Goal: Complete application form

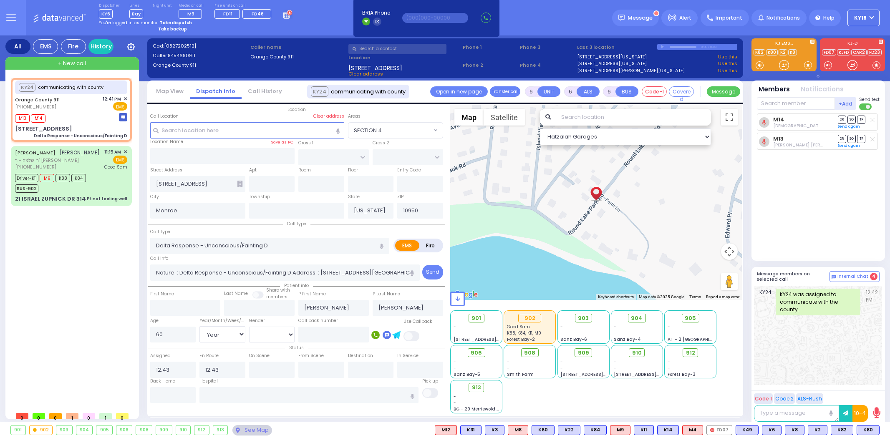
select select
select select "Year"
select select
radio input "true"
select select "Year"
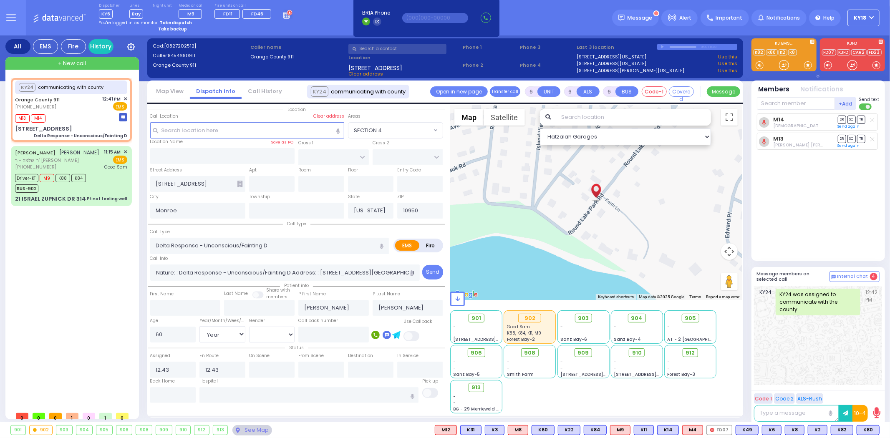
select select "Hatzalah Garages"
select select
radio input "true"
select select "Year"
select select "Hatzalah Garages"
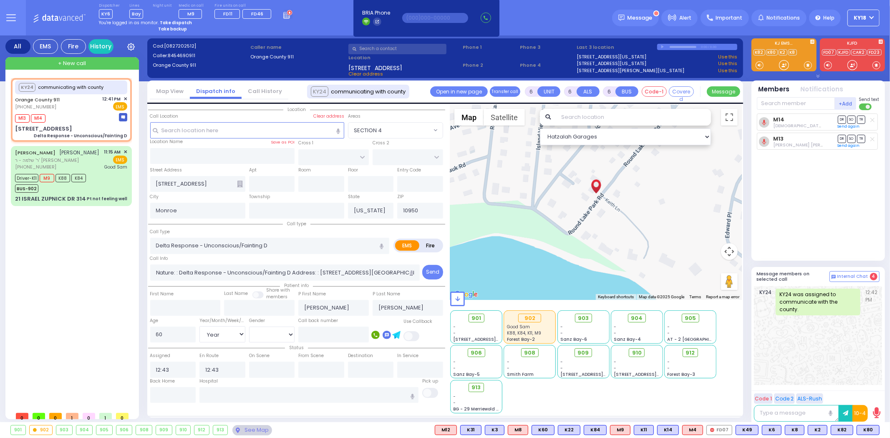
select select
radio input "true"
select select "Year"
select select "Hatzalah Garages"
select select
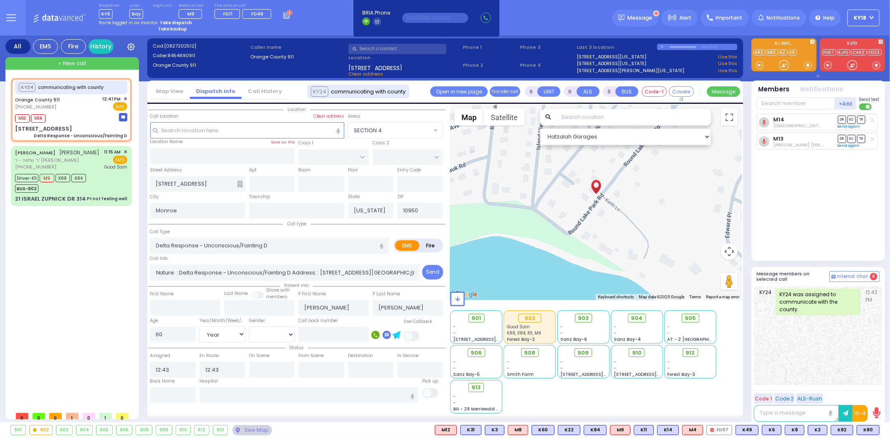
radio input "true"
select select "Year"
select select "Hatzalah Garages"
select select
radio input "true"
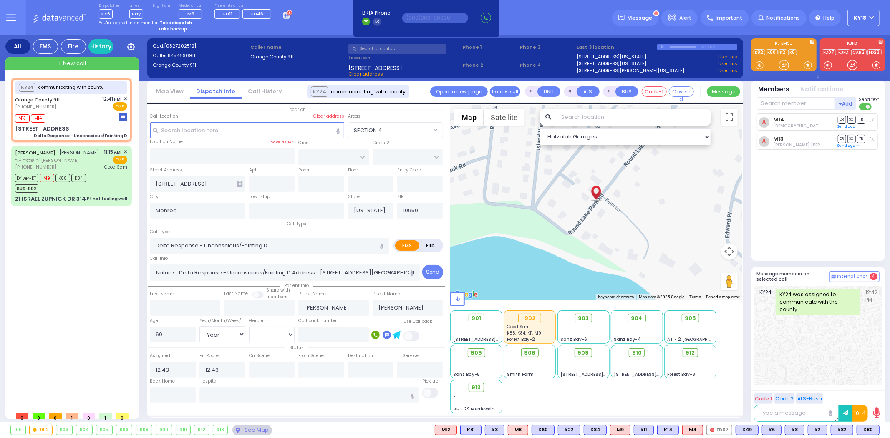
select select "Year"
select select "Hatzalah Garages"
select select
radio input "true"
select select "Year"
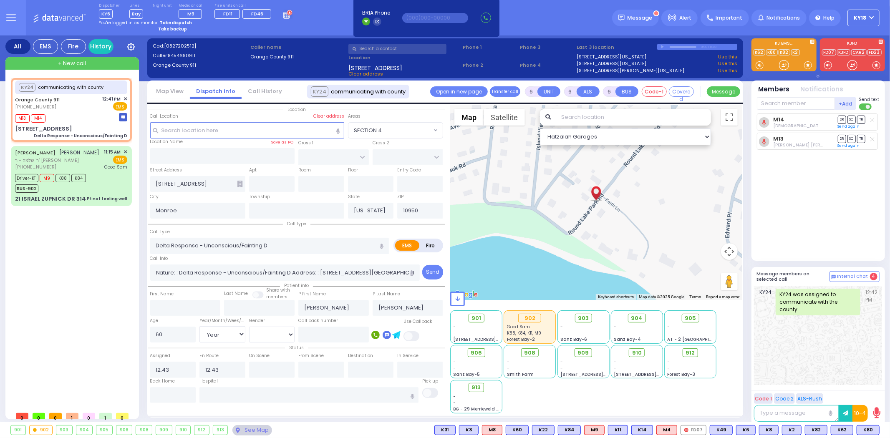
select select "Hatzalah Garages"
select select
radio input "true"
select select "Year"
select select "Hatzalah Garages"
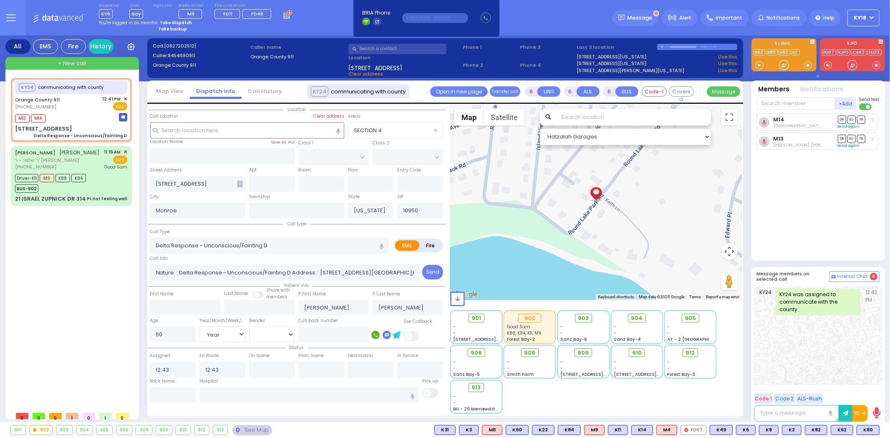
select select
radio input "true"
select select "Year"
select select "Hatzalah Garages"
select select
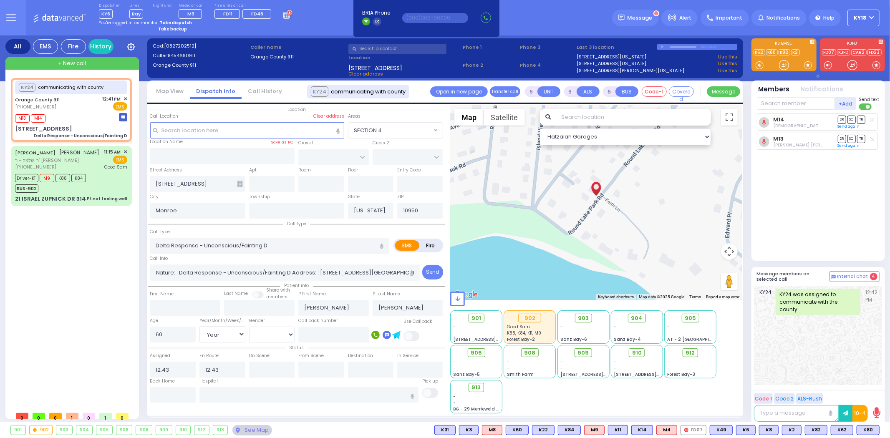
radio input "true"
select select "Year"
select select "Hatzalah Garages"
select select
radio input "true"
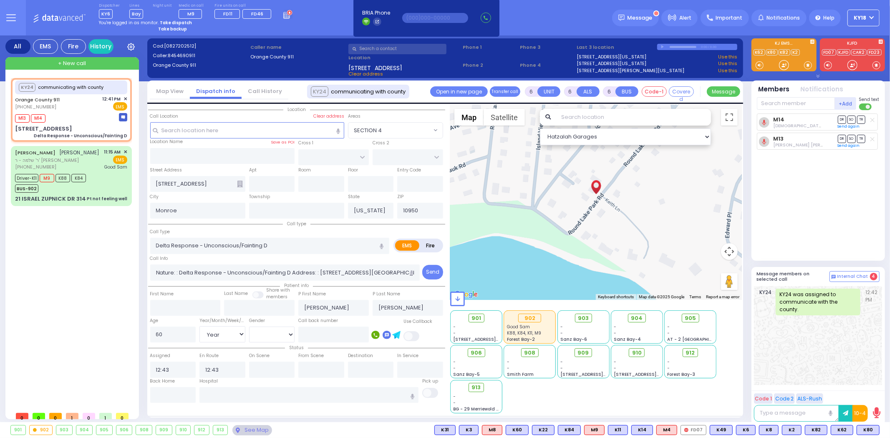
select select "Year"
select select "Hatzalah Garages"
select select
radio input "true"
select select "Year"
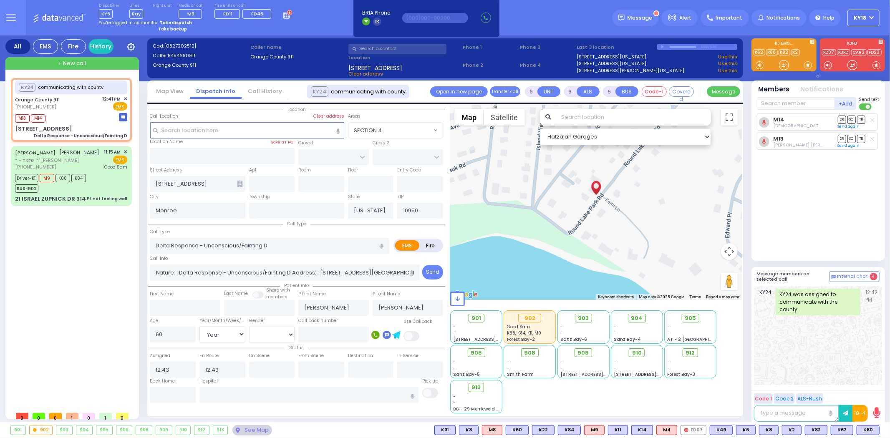
select select "Hatzalah Garages"
select select
radio input "true"
select select "Year"
select select "Hatzalah Garages"
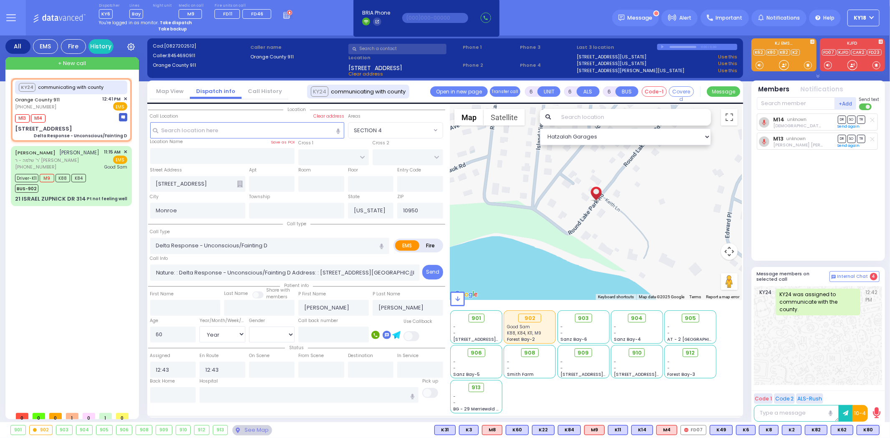
select select
radio input "true"
select select "Year"
select select "Hatzalah Garages"
select select
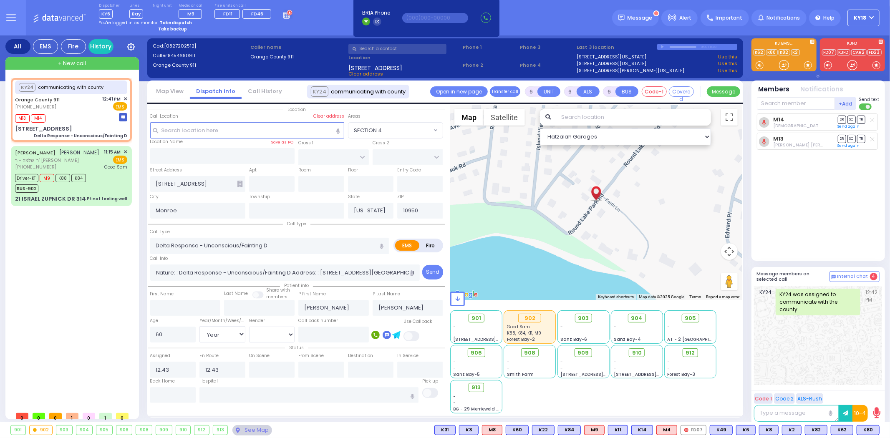
radio input "true"
select select "Year"
select select "Hatzalah Garages"
select select
radio input "true"
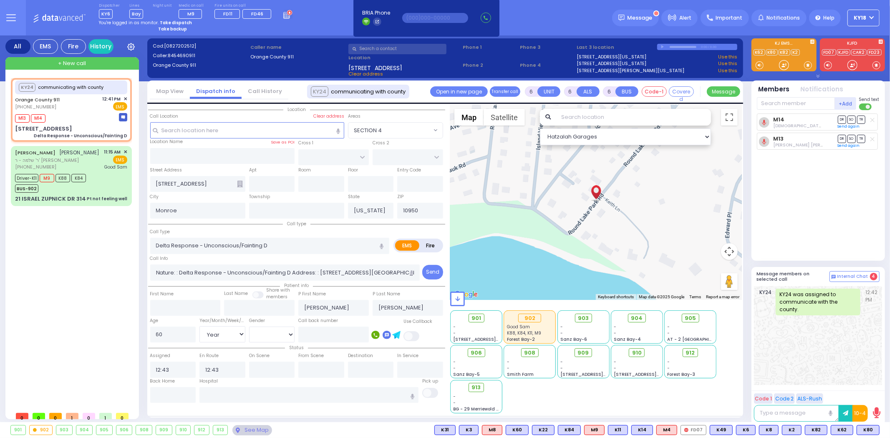
select select "Year"
select select "Hatzalah Garages"
